Goal: Transaction & Acquisition: Purchase product/service

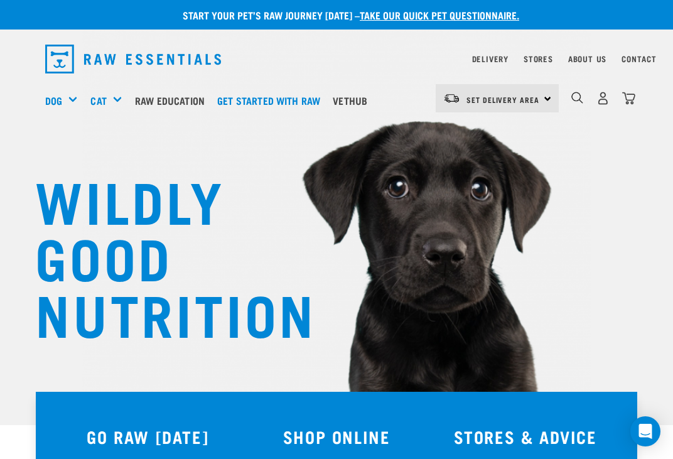
click at [326, 439] on h3 "SHOP ONLINE" at bounding box center [337, 436] width 174 height 19
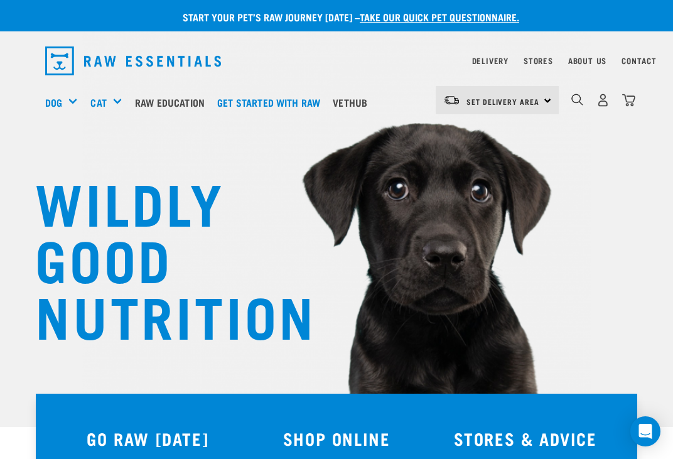
click at [337, 430] on h3 "SHOP ONLINE" at bounding box center [337, 438] width 174 height 19
click at [0, 0] on div "Treats" at bounding box center [0, 0] width 0 height 0
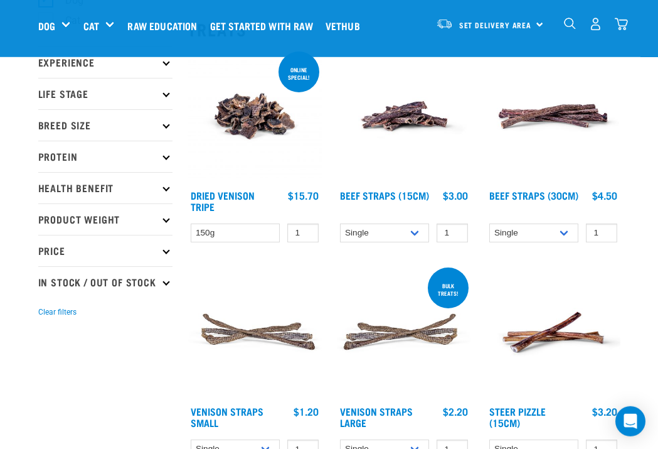
scroll to position [139, 0]
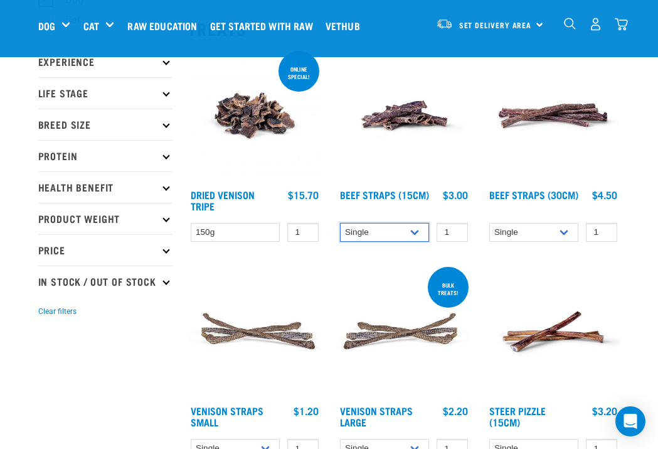
click at [422, 236] on select "Single 6 per pack 25 per pack" at bounding box center [385, 232] width 90 height 19
select select "726"
click at [372, 180] on img at bounding box center [404, 115] width 134 height 134
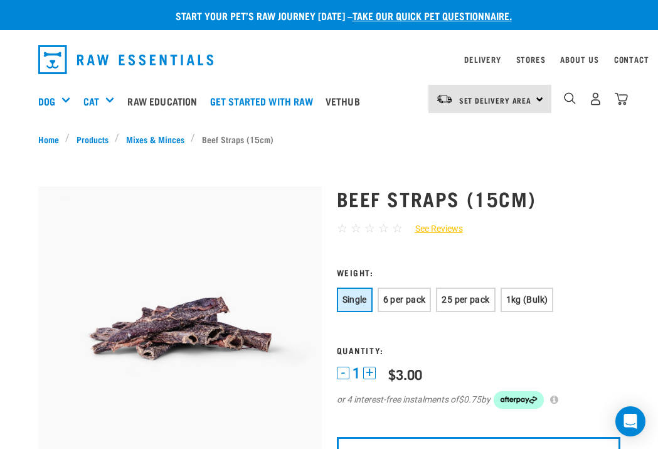
click at [554, 306] on button "1kg (Bulk)" at bounding box center [527, 299] width 53 height 24
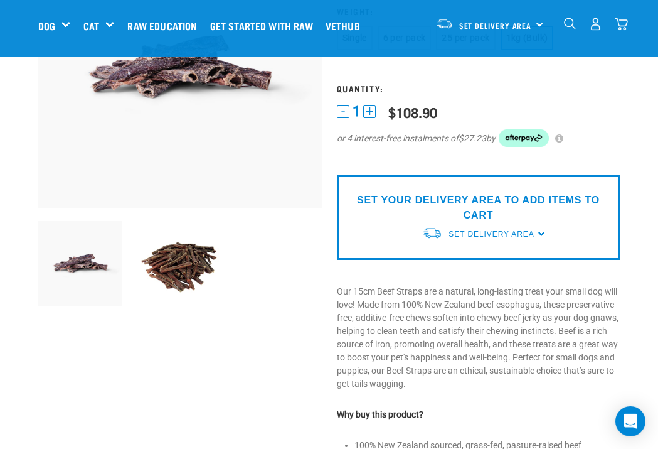
scroll to position [168, 0]
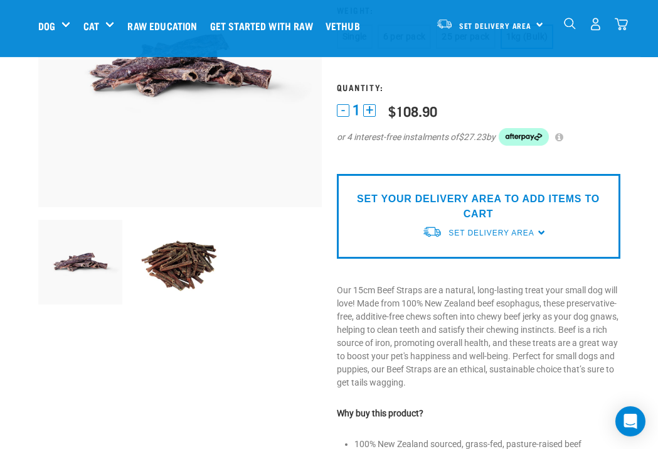
click at [532, 138] on img at bounding box center [524, 137] width 50 height 18
click at [545, 129] on img at bounding box center [524, 137] width 50 height 18
click at [547, 132] on img at bounding box center [524, 137] width 50 height 18
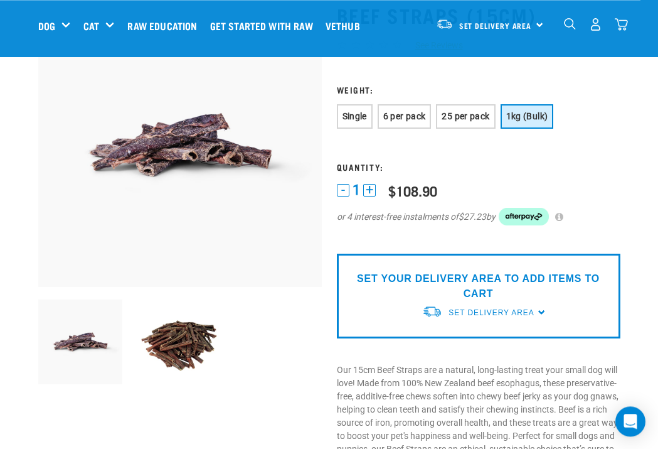
scroll to position [88, 0]
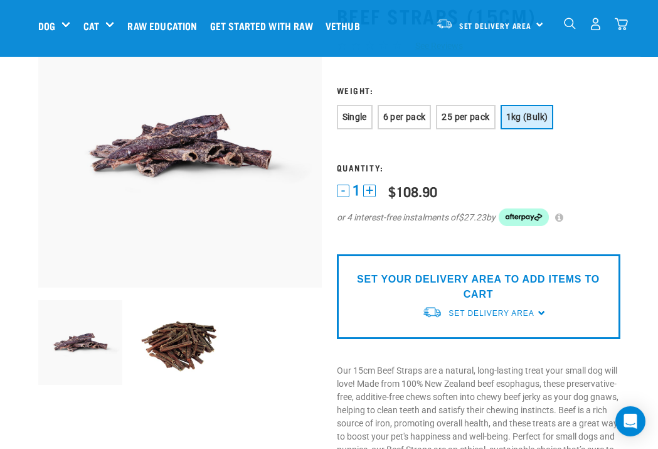
click at [488, 289] on p "SET YOUR DELIVERY AREA TO ADD ITEMS TO CART" at bounding box center [478, 287] width 265 height 30
click at [560, 287] on p "SET YOUR DELIVERY AREA TO ADD ITEMS TO CART" at bounding box center [478, 287] width 265 height 30
click at [543, 292] on p "SET YOUR DELIVERY AREA TO ADD ITEMS TO CART" at bounding box center [478, 287] width 265 height 30
click at [500, 314] on span "Set Delivery Area" at bounding box center [491, 313] width 85 height 9
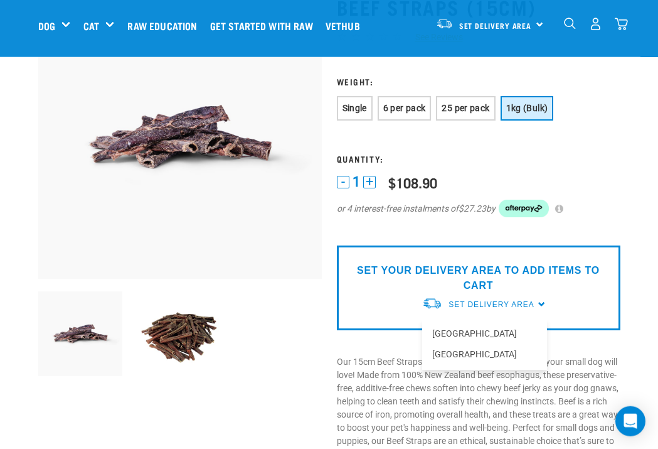
scroll to position [109, 0]
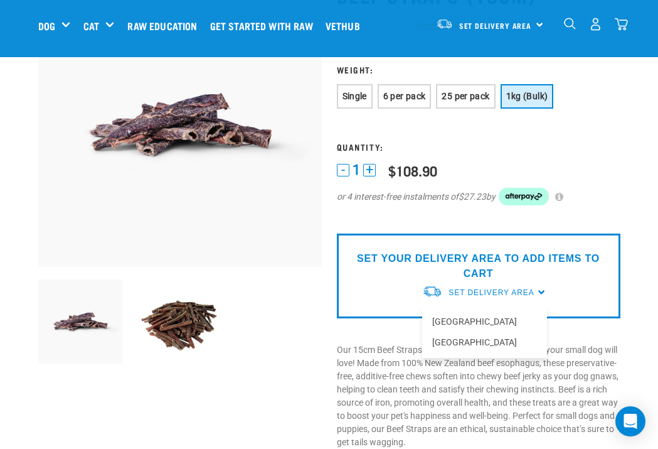
click at [468, 321] on link "[GEOGRAPHIC_DATA]" at bounding box center [484, 321] width 125 height 21
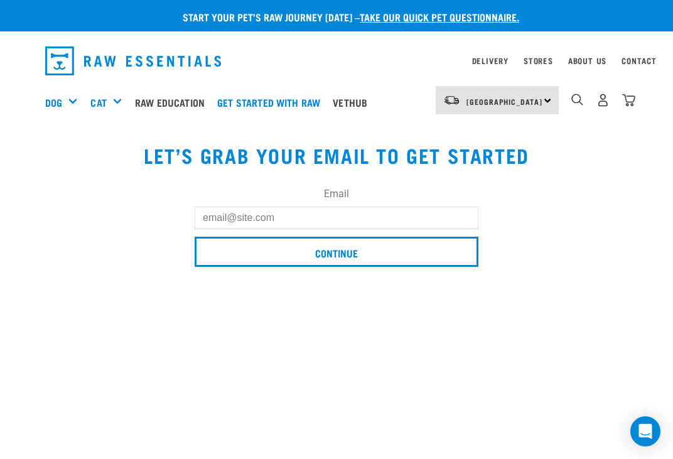
click at [314, 218] on input "Email" at bounding box center [337, 217] width 284 height 23
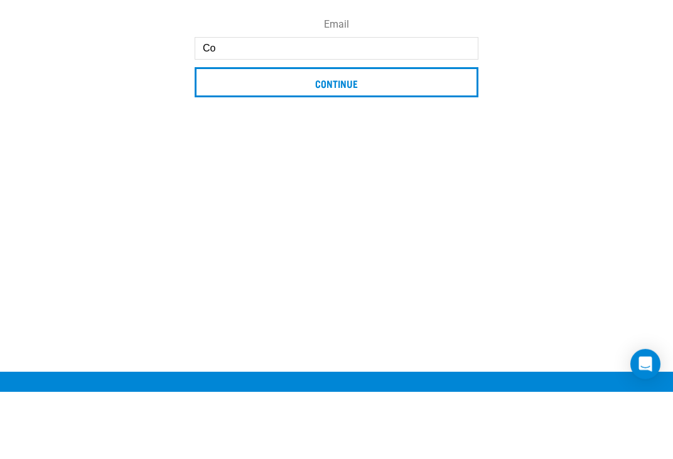
type input "C"
type input "Corohodad1965@hotmail.com"
click at [353, 134] on input "Continue" at bounding box center [337, 149] width 284 height 30
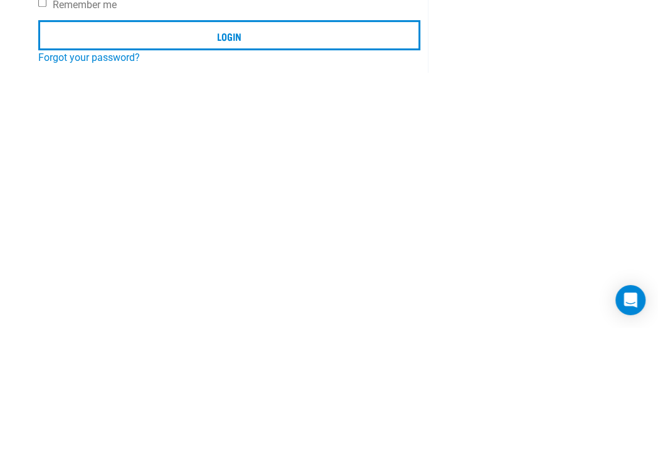
scroll to position [142, 0]
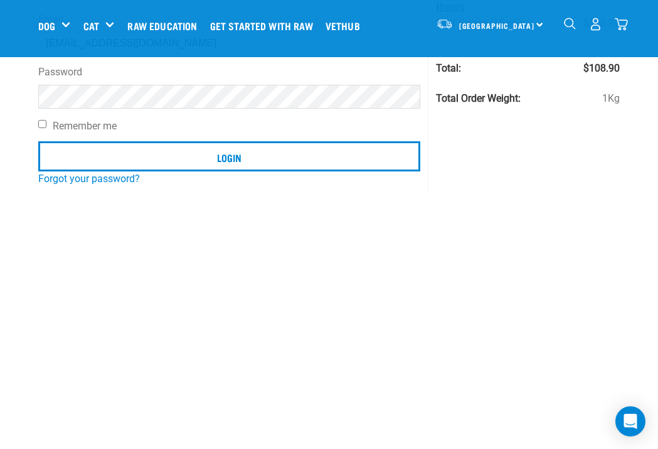
click at [244, 166] on input "Login" at bounding box center [229, 156] width 383 height 30
click at [46, 124] on input "Remember me" at bounding box center [42, 124] width 8 height 8
checkbox input "true"
click at [234, 164] on input "Login" at bounding box center [229, 156] width 383 height 30
click at [239, 163] on input "Login" at bounding box center [229, 156] width 383 height 30
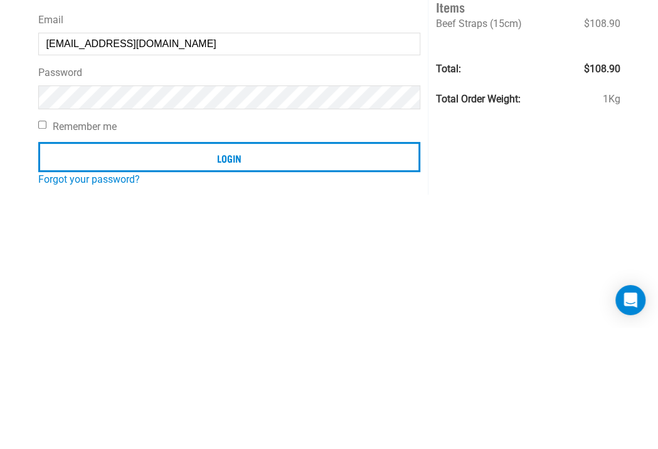
scroll to position [142, 0]
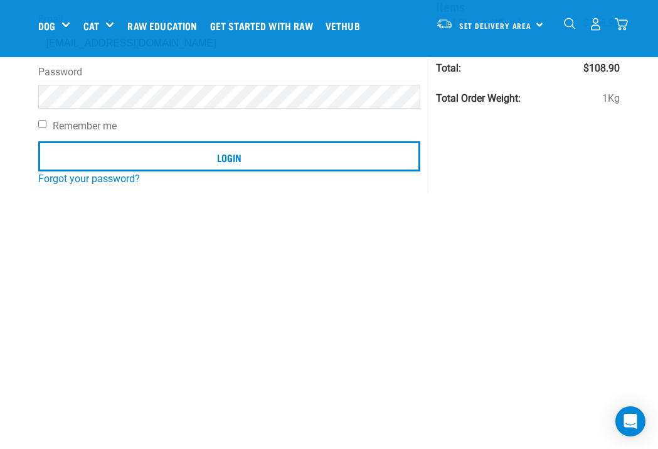
click at [247, 160] on input "Login" at bounding box center [229, 156] width 383 height 30
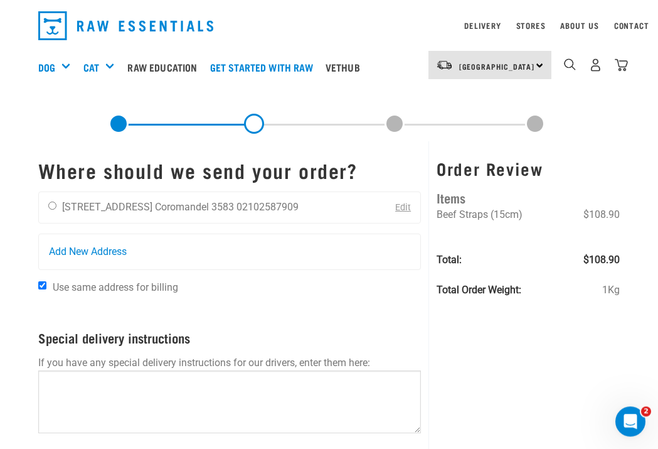
scroll to position [33, 0]
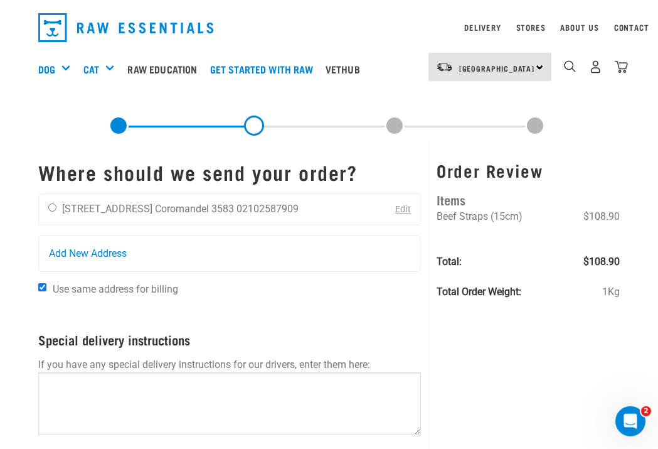
click at [56, 210] on input "radio" at bounding box center [52, 207] width 8 height 8
radio input "true"
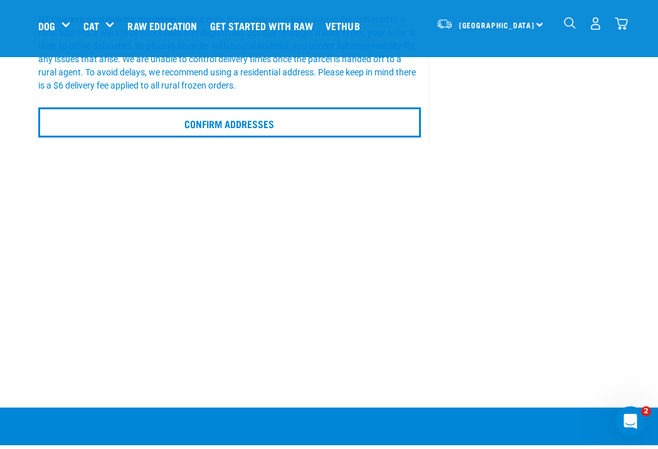
scroll to position [406, 0]
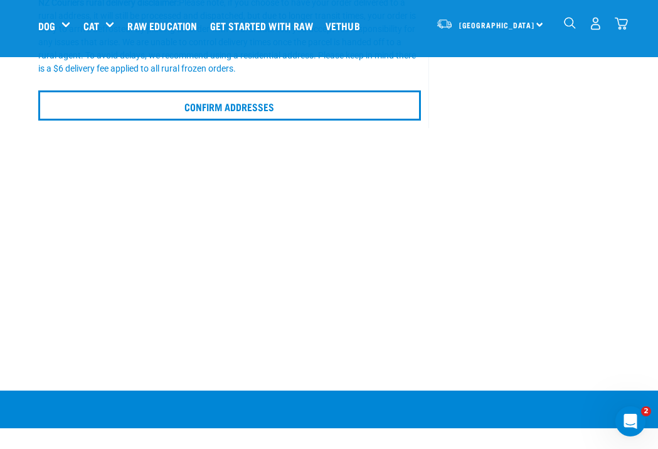
click at [240, 105] on input "Confirm addresses" at bounding box center [229, 105] width 383 height 30
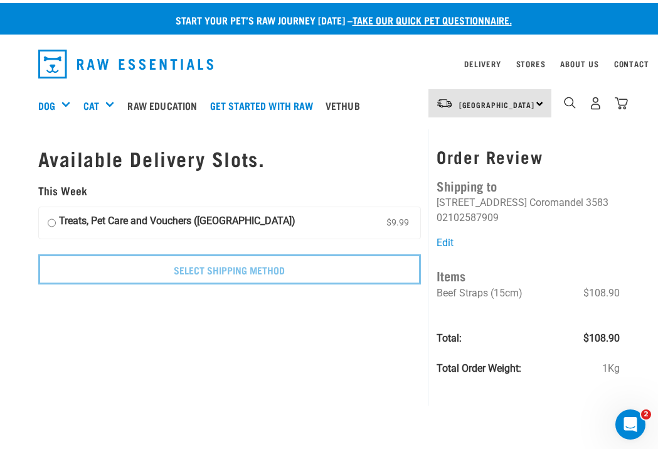
scroll to position [0, 8]
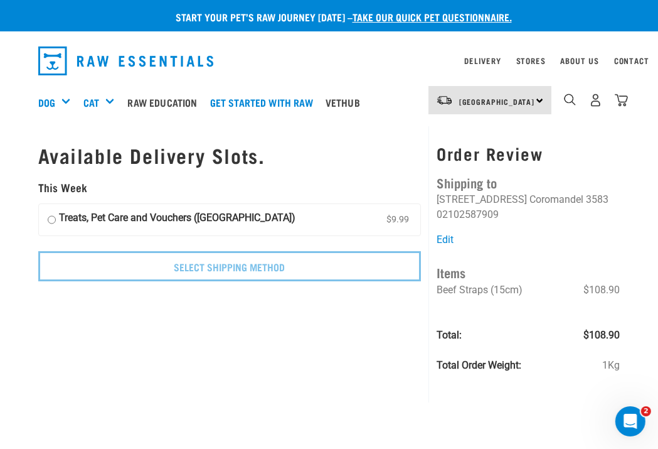
click at [48, 217] on input "Treats, Pet Care and Vouchers (North Island) $9.99" at bounding box center [52, 219] width 8 height 19
radio input "true"
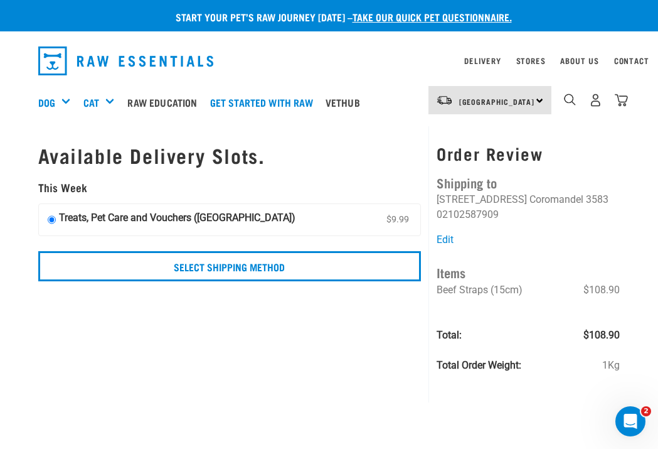
click at [51, 275] on input "Select Shipping Method" at bounding box center [229, 266] width 383 height 30
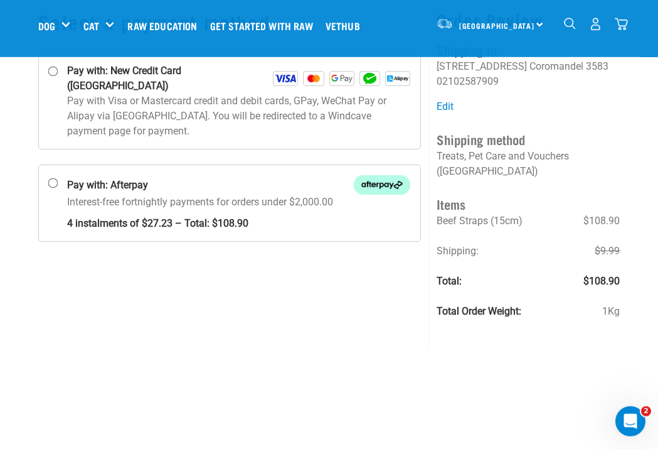
scroll to position [73, 0]
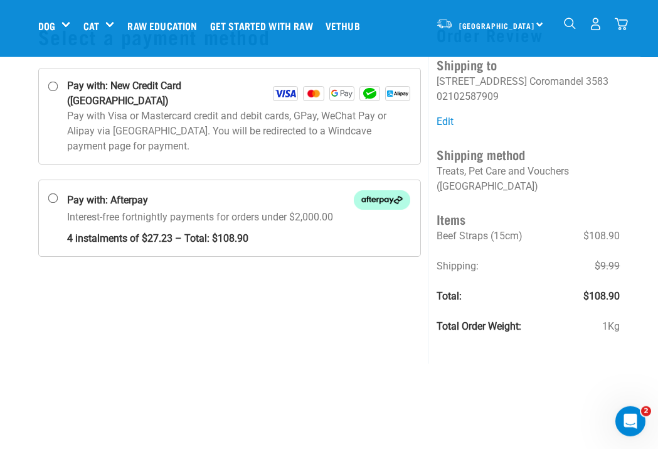
click at [55, 193] on input "Pay with: Afterpay Interest-free fortnightly payments for orders under $2,000.00" at bounding box center [53, 198] width 10 height 10
radio input "true"
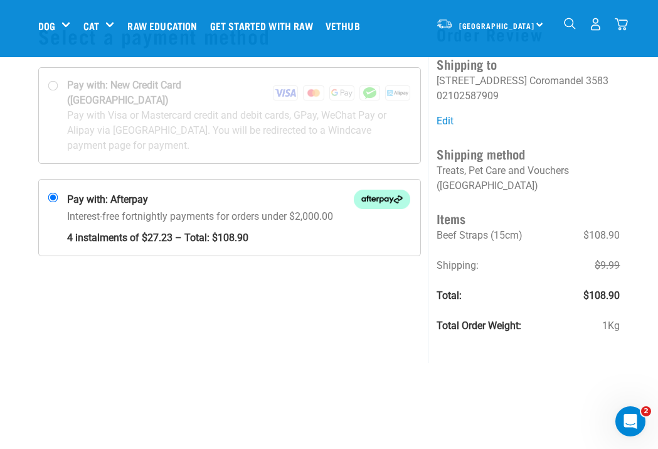
click at [380, 190] on img at bounding box center [382, 199] width 56 height 19
click at [58, 193] on input "Pay with: Afterpay Interest-free fortnightly payments for orders under $2,000.00" at bounding box center [53, 198] width 10 height 10
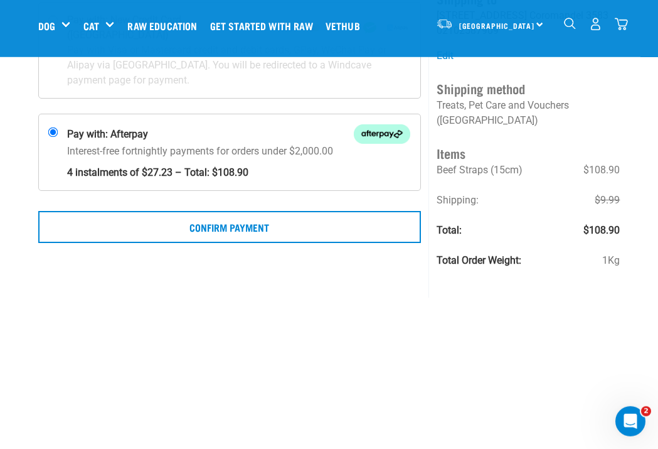
scroll to position [140, 0]
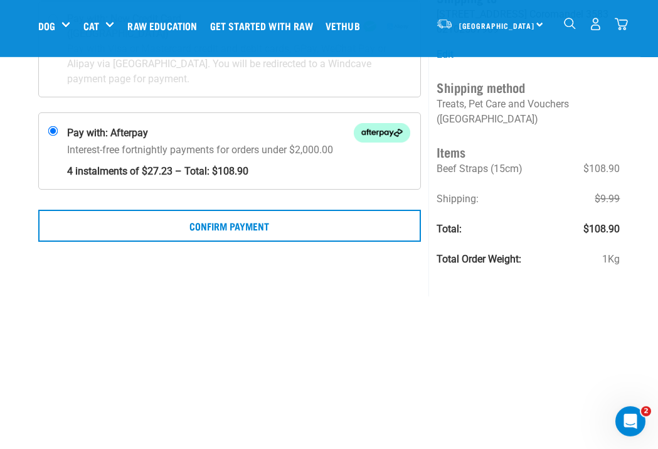
click at [234, 213] on button "Confirm Payment" at bounding box center [229, 225] width 383 height 31
